Goal: Task Accomplishment & Management: Manage account settings

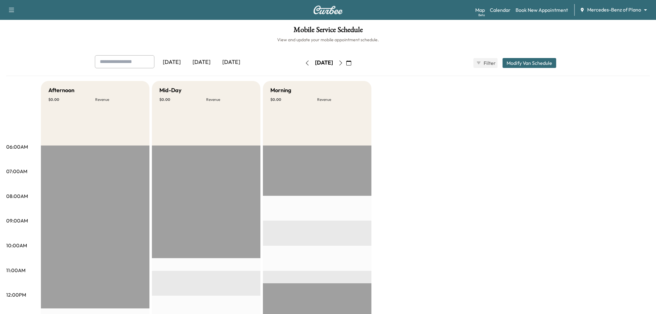
scroll to position [34, 0]
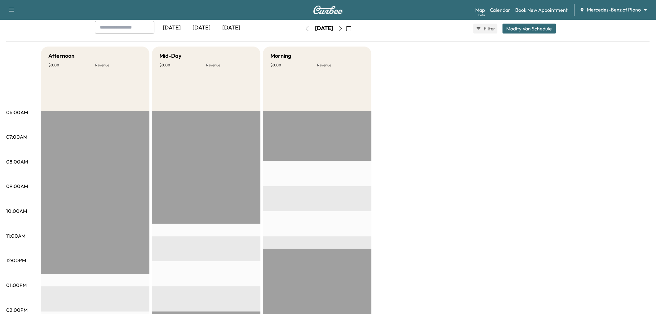
click at [202, 26] on div "[DATE]" at bounding box center [202, 28] width 30 height 14
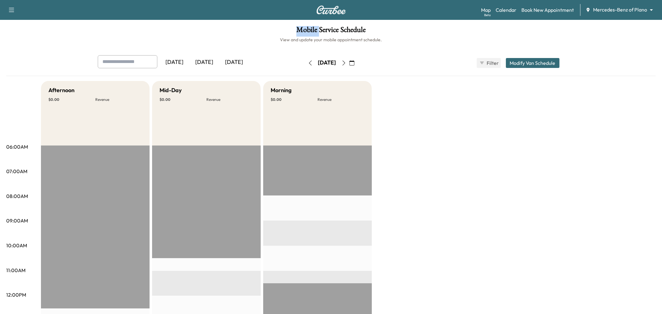
click at [202, 26] on h1 "Mobile Service Schedule" at bounding box center [330, 31] width 649 height 11
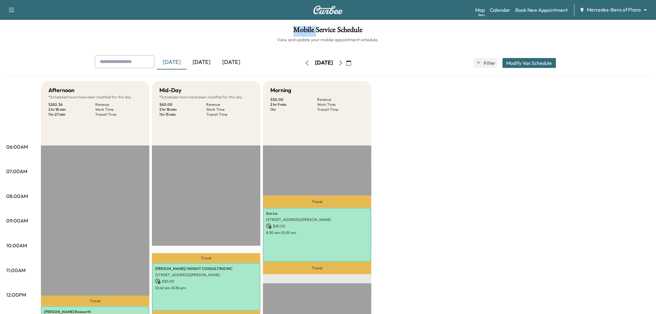
click at [208, 60] on div "[DATE]" at bounding box center [202, 62] width 30 height 14
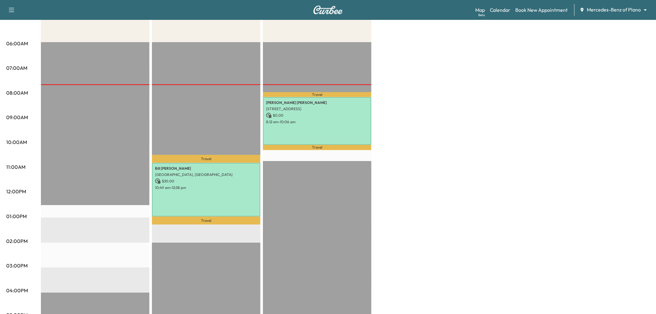
scroll to position [34, 0]
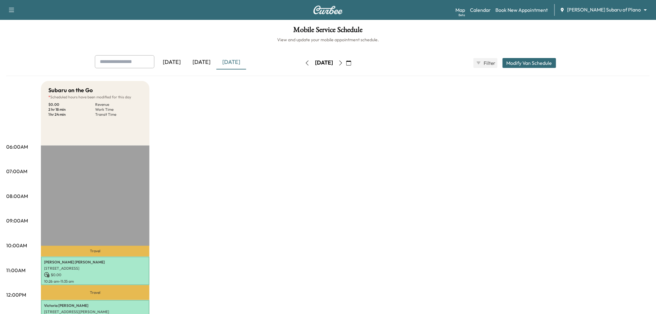
click at [202, 62] on div "[DATE]" at bounding box center [202, 62] width 30 height 14
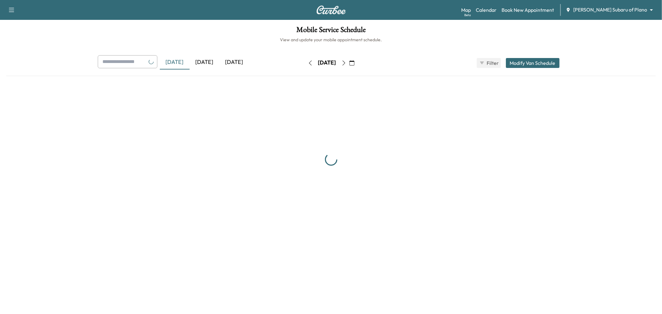
click at [202, 62] on div "[DATE]" at bounding box center [205, 62] width 30 height 14
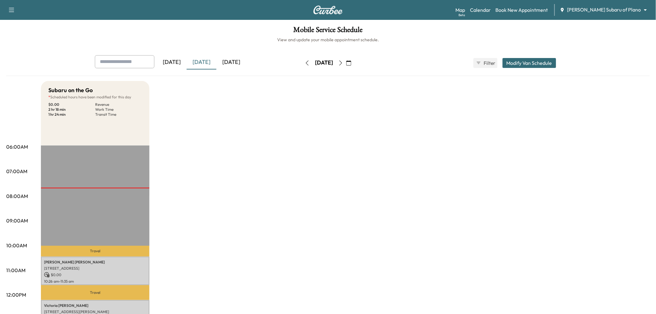
click at [202, 62] on div "[DATE]" at bounding box center [202, 62] width 30 height 14
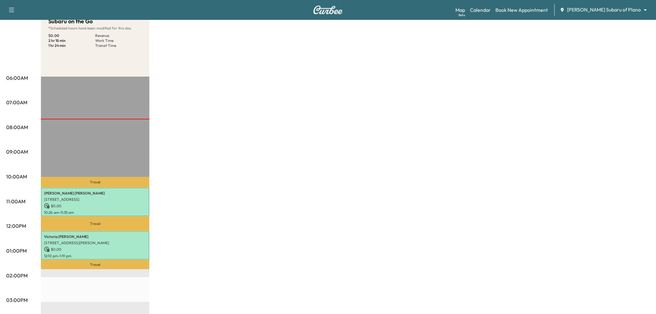
scroll to position [34, 0]
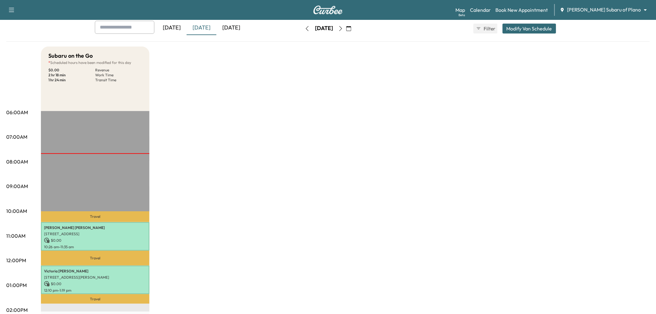
click at [298, 162] on div "Subaru on the Go * Scheduled hours have been modified for this day $ 0.00 Reven…" at bounding box center [345, 279] width 609 height 465
click at [233, 25] on div "[DATE]" at bounding box center [231, 28] width 30 height 14
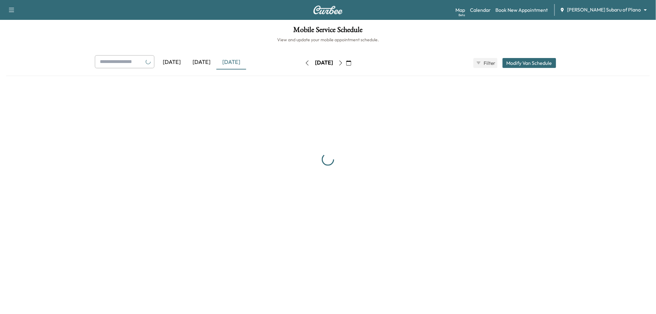
scroll to position [34, 0]
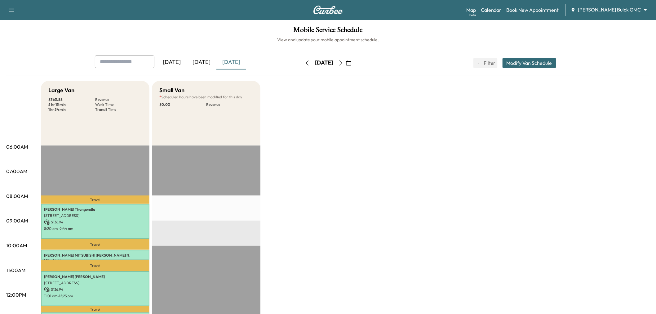
click at [196, 60] on div "[DATE]" at bounding box center [202, 62] width 30 height 14
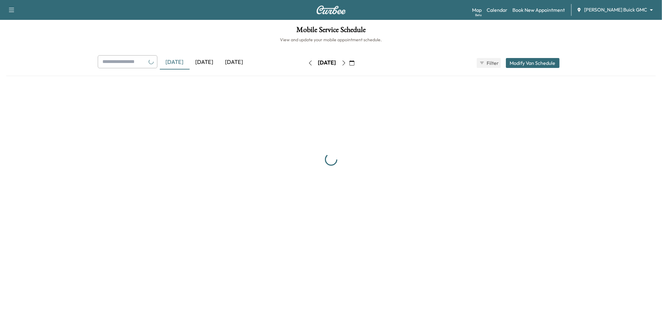
click at [197, 59] on div "[DATE]" at bounding box center [205, 62] width 30 height 14
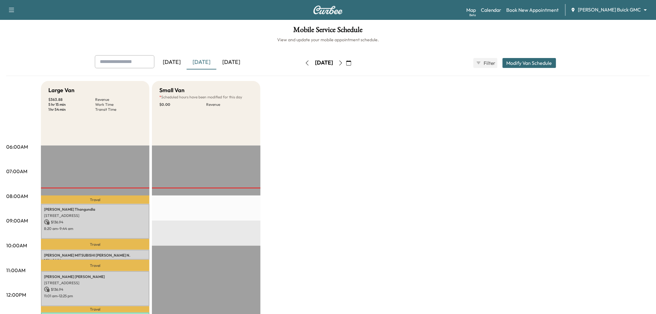
click at [197, 59] on div "[DATE]" at bounding box center [202, 62] width 30 height 14
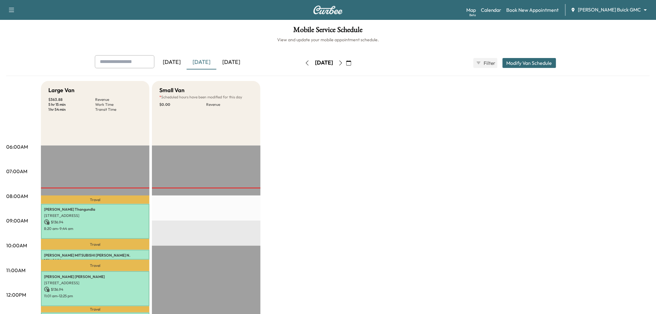
click at [473, 250] on div "Large Van $ 363.88 Revenue 5 hr 15 min Work Time 1 hr 54 min Transit Time Trave…" at bounding box center [345, 313] width 609 height 465
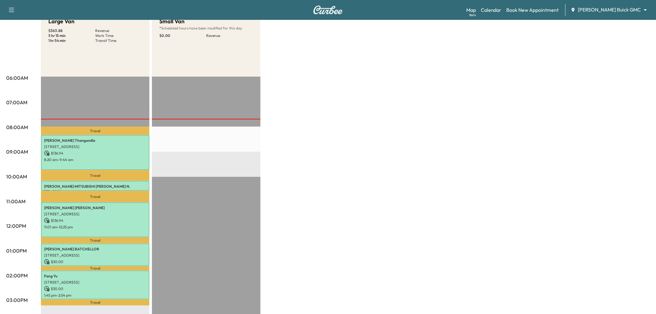
scroll to position [103, 0]
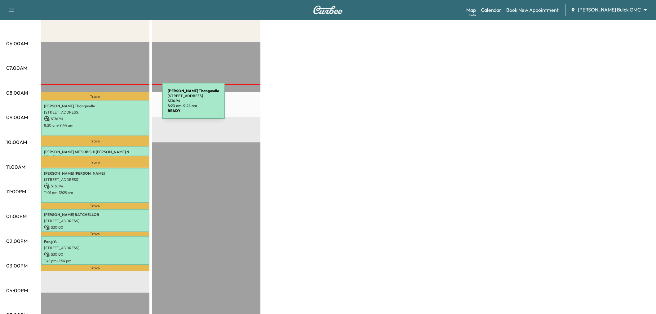
click at [116, 106] on p "Kavitha Thangundla" at bounding box center [95, 106] width 102 height 5
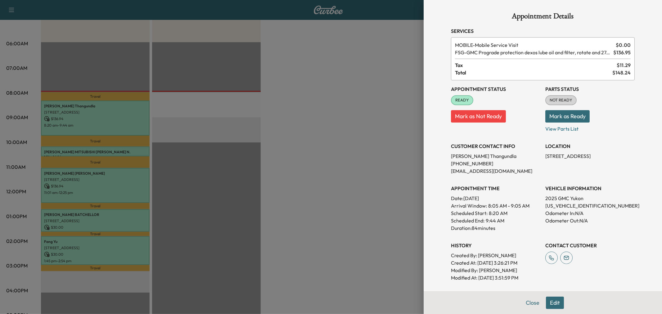
click at [81, 147] on div at bounding box center [331, 157] width 662 height 314
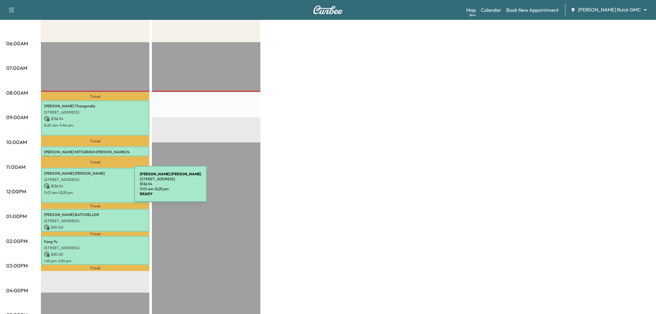
click at [88, 190] on p "11:01 am - 12:25 pm" at bounding box center [95, 192] width 102 height 5
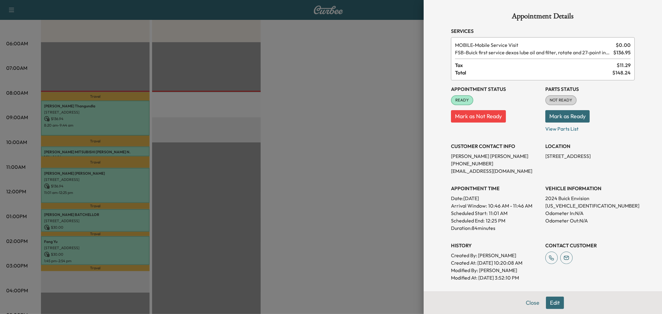
click at [88, 188] on div at bounding box center [331, 157] width 662 height 314
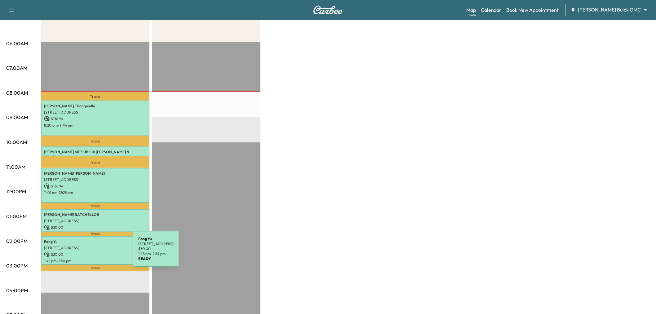
click at [86, 252] on p "$ 30.00" at bounding box center [95, 255] width 102 height 6
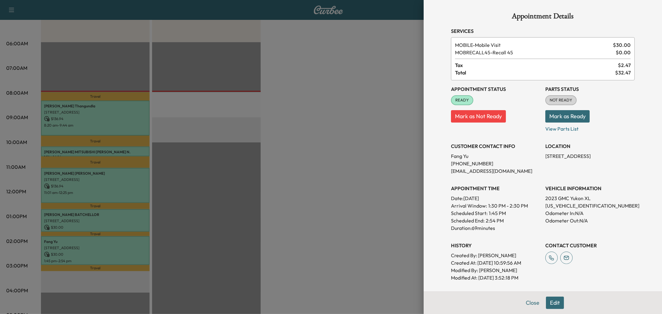
click at [86, 252] on div at bounding box center [331, 157] width 662 height 314
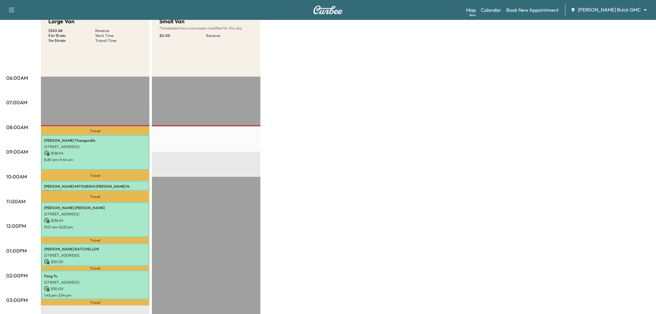
scroll to position [0, 0]
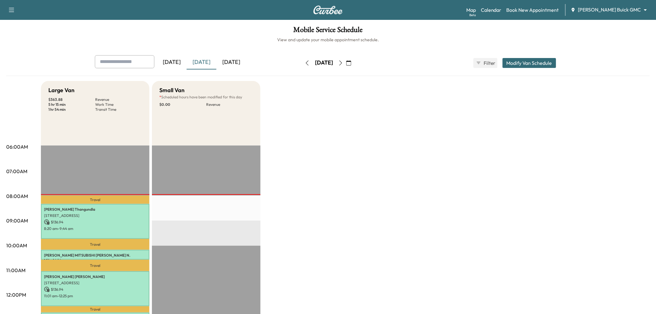
click at [360, 163] on div "Large Van $ 363.88 Revenue 5 hr 15 min Work Time 1 hr 54 min Transit Time Trave…" at bounding box center [345, 313] width 609 height 465
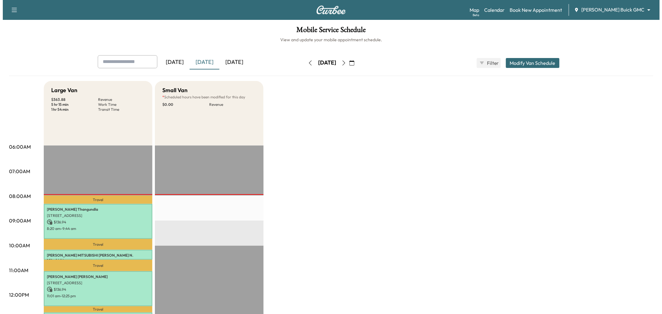
scroll to position [34, 0]
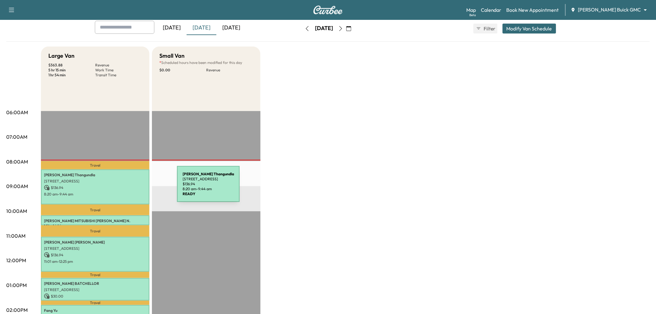
click at [131, 188] on p "$ 136.94" at bounding box center [95, 188] width 102 height 6
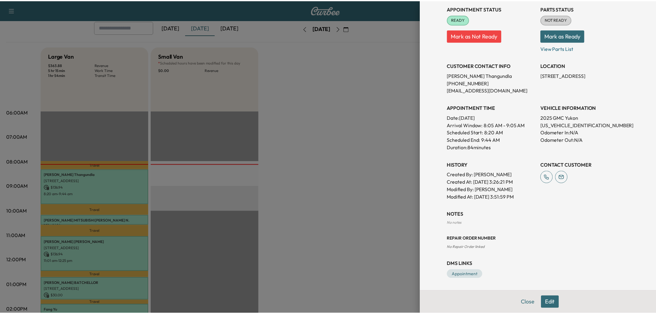
scroll to position [0, 0]
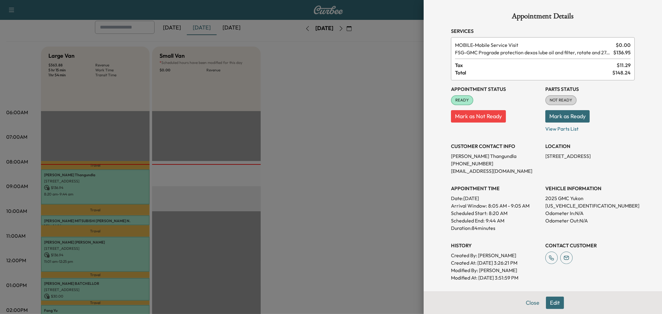
click at [329, 216] on div at bounding box center [331, 157] width 662 height 314
